Goal: Task Accomplishment & Management: Manage account settings

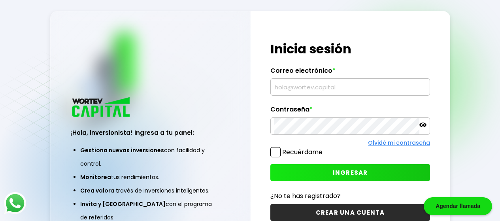
click at [328, 87] on input "text" at bounding box center [350, 87] width 153 height 17
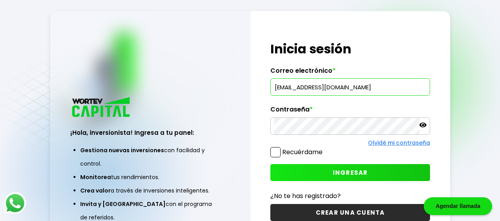
type input "[EMAIL_ADDRESS][DOMAIN_NAME]"
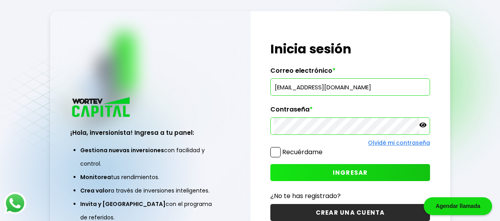
click at [359, 170] on span "INGRESAR" at bounding box center [350, 172] width 35 height 8
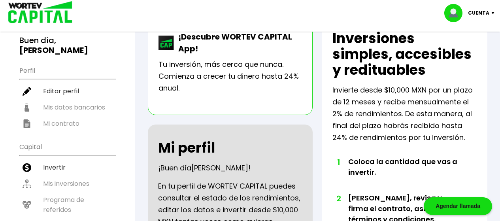
scroll to position [36, 0]
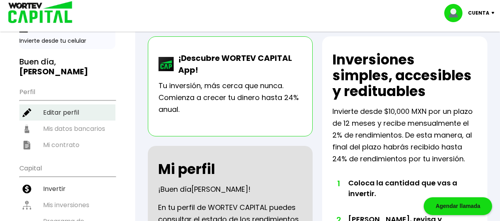
click at [71, 104] on li "Editar perfil" at bounding box center [67, 112] width 96 height 16
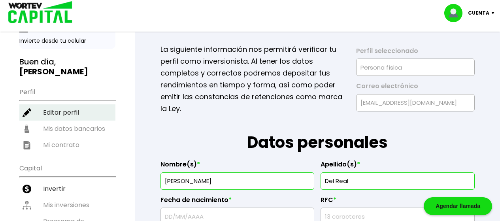
type input "READ700905QL2"
type input "READ700905HCLLGV00"
select select "Hombre"
type input "8711048104"
select select "Licenciatura"
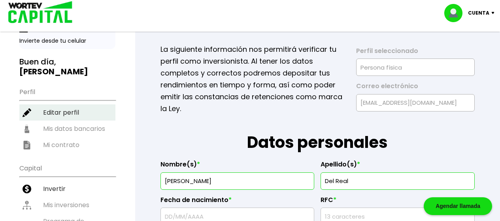
type input "Empleado"
type input "27120"
select select "CO"
type input "Torreon"
type input "Presa MALPASO"
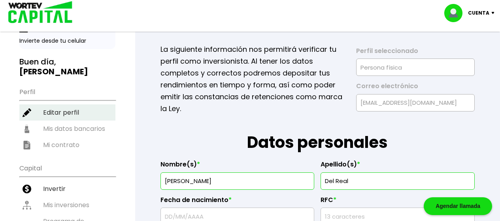
type input "232"
type input "Llanero [PERSON_NAME]"
select select "Banamex"
type input "002180901057970948"
type input "[PERSON_NAME]"
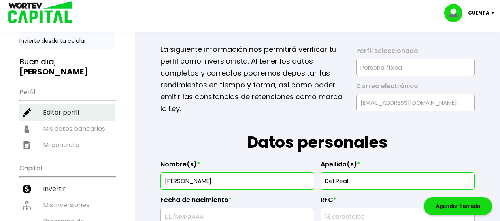
type input "[EMAIL_ADDRESS][DOMAIN_NAME]"
type input "8714187603"
type input "[DATE]"
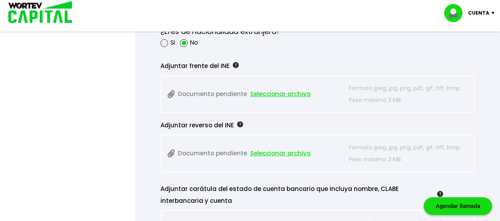
scroll to position [697, 0]
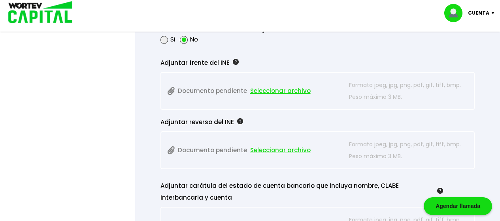
click at [265, 90] on span "Seleccionar archivo" at bounding box center [280, 91] width 60 height 12
click at [48, 84] on div at bounding box center [250, 110] width 500 height 221
click at [265, 90] on span "Seleccionar archivo" at bounding box center [280, 91] width 60 height 12
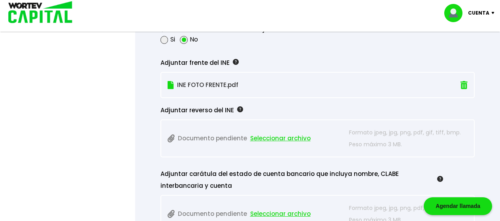
click at [264, 139] on span "Seleccionar archivo" at bounding box center [280, 138] width 60 height 12
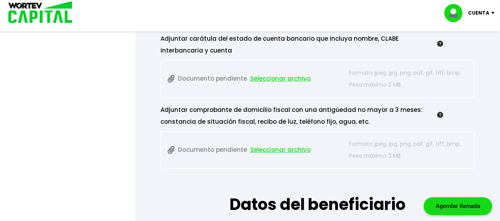
scroll to position [823, 0]
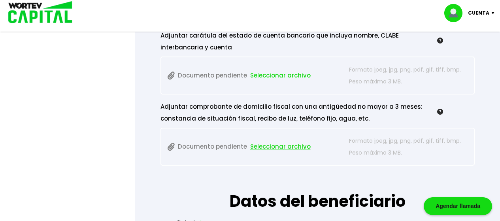
click at [270, 146] on span "Seleccionar archivo" at bounding box center [280, 147] width 60 height 12
click at [278, 145] on span "Seleccionar archivo" at bounding box center [280, 147] width 60 height 12
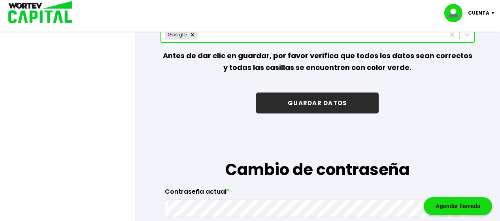
scroll to position [1207, 0]
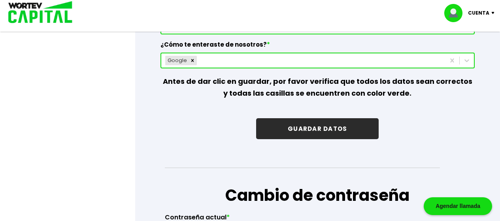
click at [315, 128] on button "GUARDAR DATOS" at bounding box center [317, 128] width 122 height 21
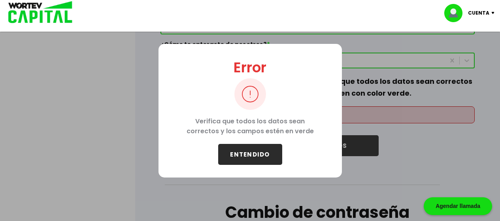
click at [208, 87] on div "Error Verifica que todos los datos [PERSON_NAME] correctos y los [PERSON_NAME] …" at bounding box center [249, 111] width 183 height 134
click at [266, 154] on button "ENTENDIDO" at bounding box center [250, 154] width 64 height 21
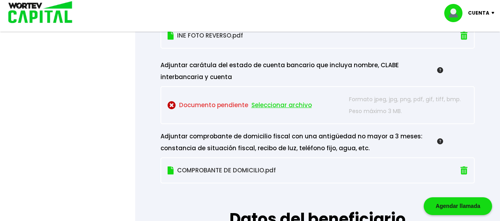
scroll to position [800, 0]
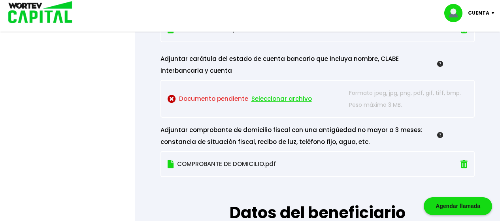
click at [281, 100] on span "Seleccionar archivo" at bounding box center [281, 99] width 60 height 12
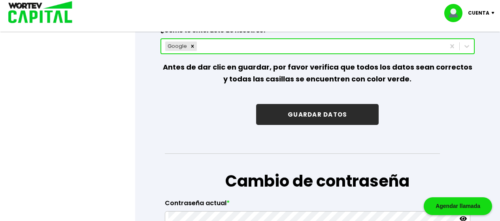
scroll to position [1206, 0]
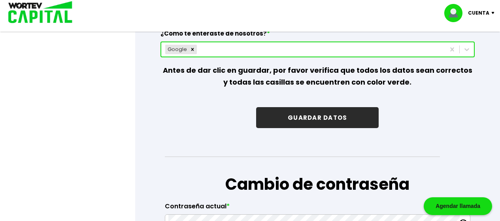
click at [318, 121] on button "GUARDAR DATOS" at bounding box center [317, 117] width 122 height 21
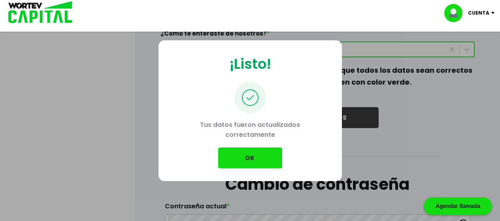
click at [249, 157] on button "OK" at bounding box center [250, 157] width 64 height 21
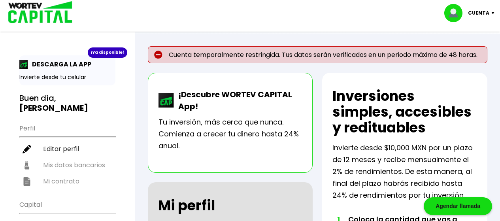
click at [488, 14] on p "Cuenta" at bounding box center [478, 13] width 21 height 12
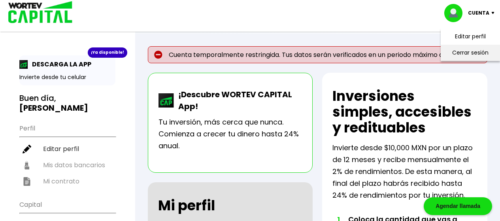
click at [477, 51] on li "Cerrar sesión" at bounding box center [470, 53] width 63 height 16
